Goal: Communication & Community: Connect with others

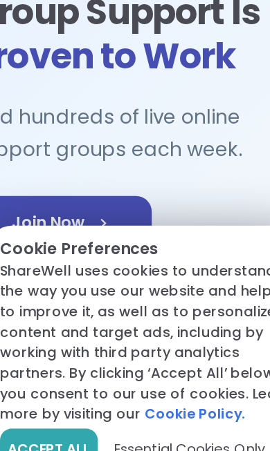
scroll to position [55, 0]
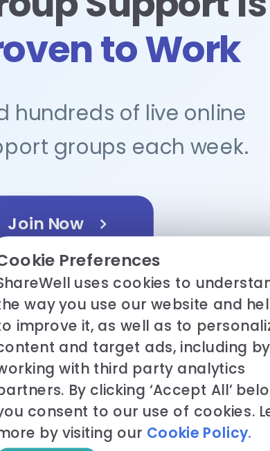
click at [118, 399] on span "Essential Cookies Only" at bounding box center [164, 406] width 107 height 15
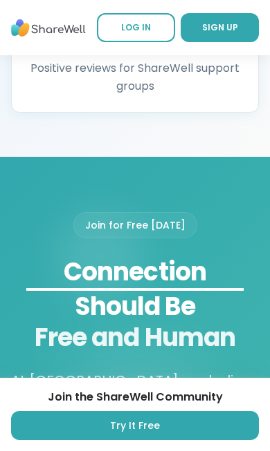
scroll to position [1867, 0]
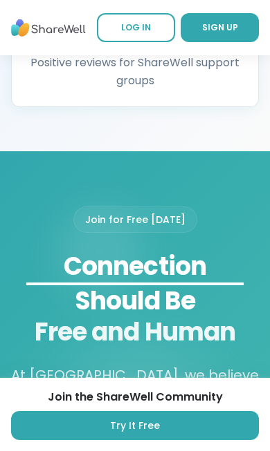
click at [133, 263] on div "Connection" at bounding box center [134, 266] width 217 height 42
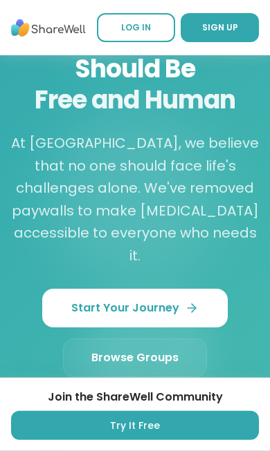
scroll to position [2100, 0]
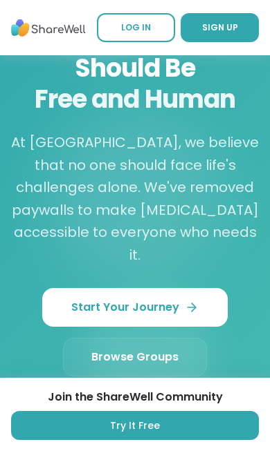
click at [137, 349] on span "Browse Groups" at bounding box center [134, 357] width 87 height 17
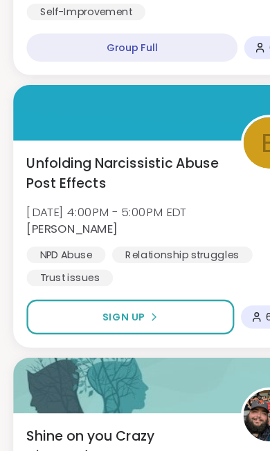
scroll to position [6060, 0]
click at [66, 152] on span "Unfolding Narcissistic Abuse Post Effects" at bounding box center [103, 168] width 163 height 33
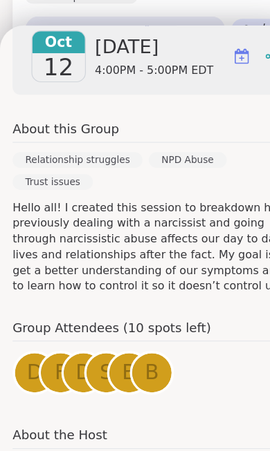
scroll to position [258, 0]
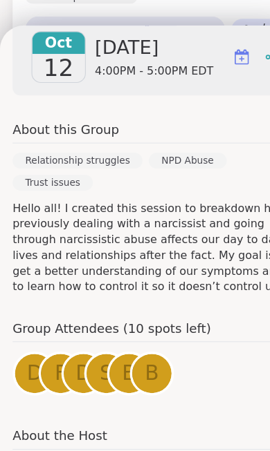
click at [59, 376] on h4 "About the Host" at bounding box center [134, 386] width 247 height 20
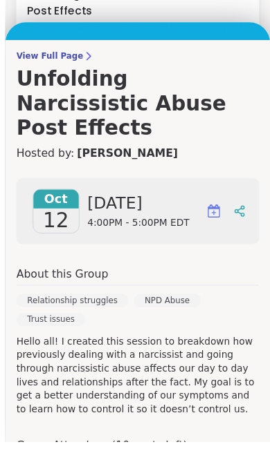
scroll to position [6304, 0]
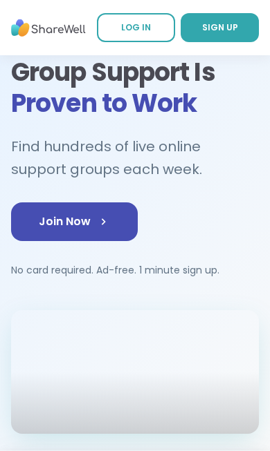
scroll to position [74, 0]
